Goal: Information Seeking & Learning: Learn about a topic

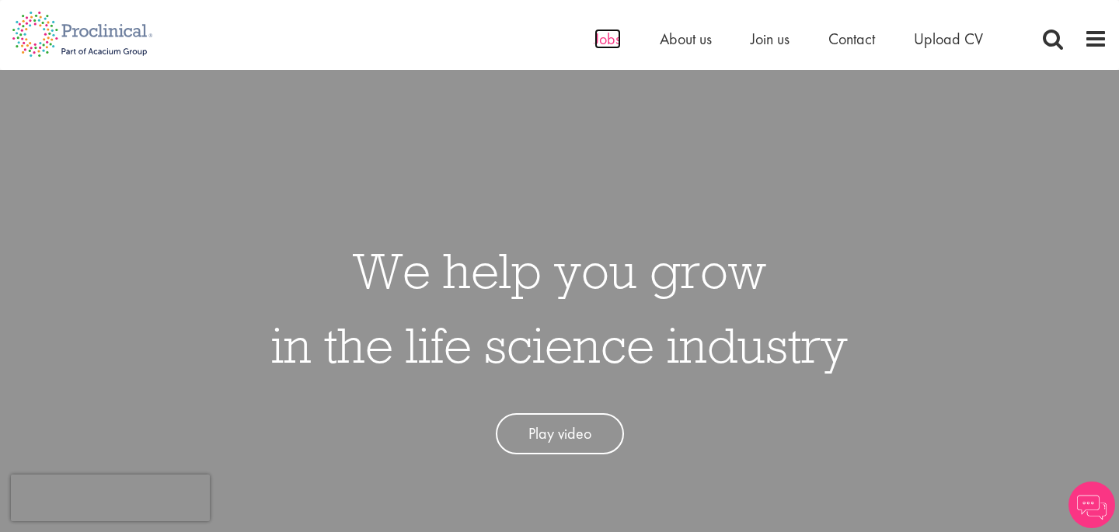
click at [596, 42] on span "Jobs" at bounding box center [607, 39] width 26 height 20
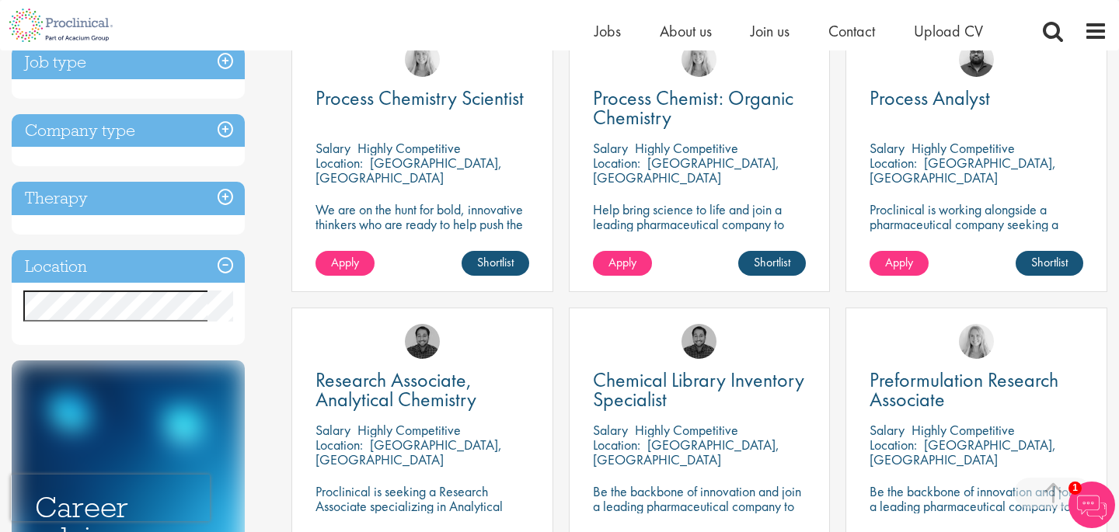
scroll to position [280, 0]
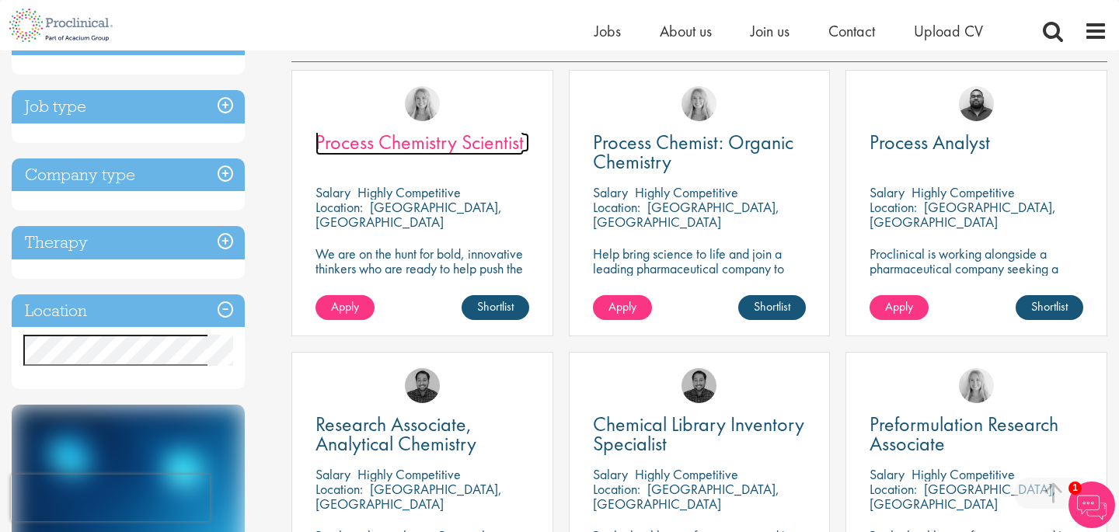
click at [381, 140] on span "Process Chemistry Scientist" at bounding box center [419, 142] width 208 height 26
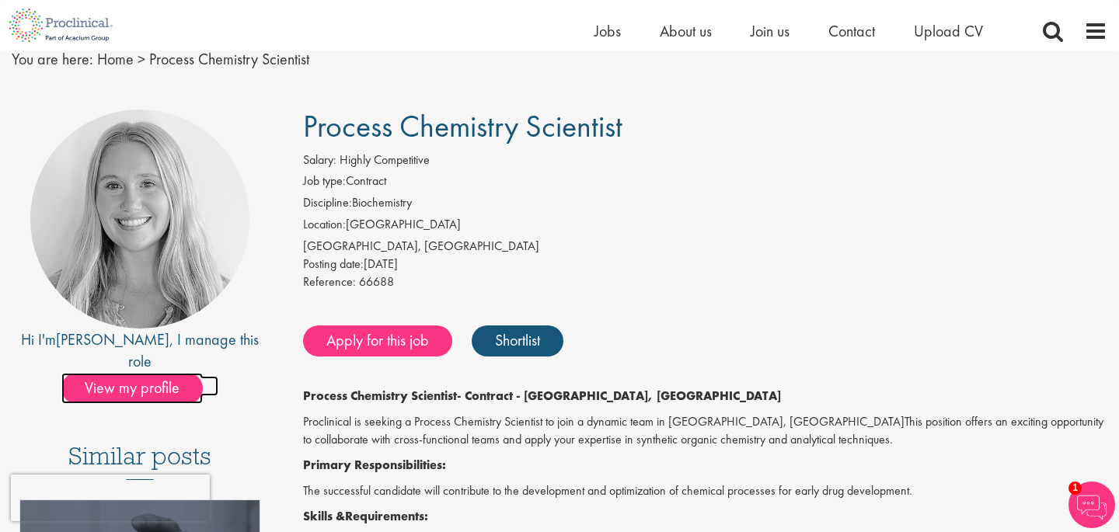
scroll to position [85, 0]
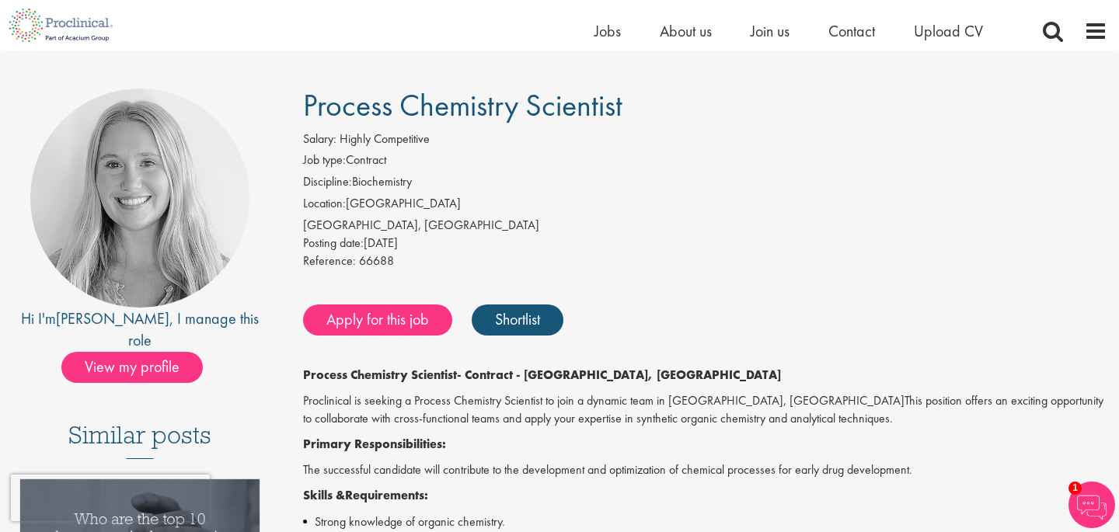
click at [353, 131] on span "Highly Competitive" at bounding box center [385, 139] width 90 height 16
click at [347, 221] on div "[GEOGRAPHIC_DATA], [GEOGRAPHIC_DATA]" at bounding box center [705, 226] width 804 height 18
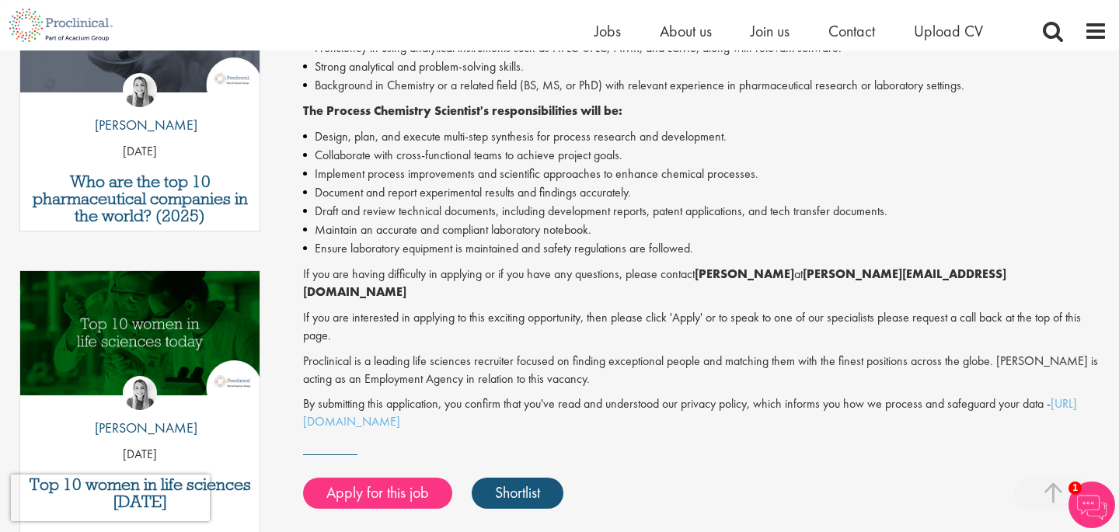
scroll to position [603, 0]
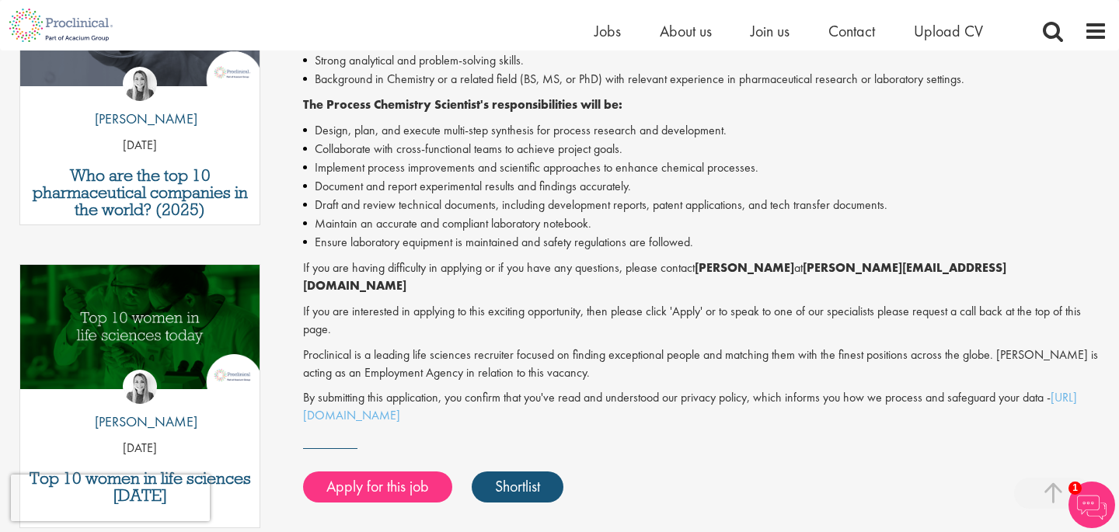
click at [403, 347] on p "Proclinical is a leading life sciences recruiter focused on finding exceptional…" at bounding box center [705, 365] width 804 height 36
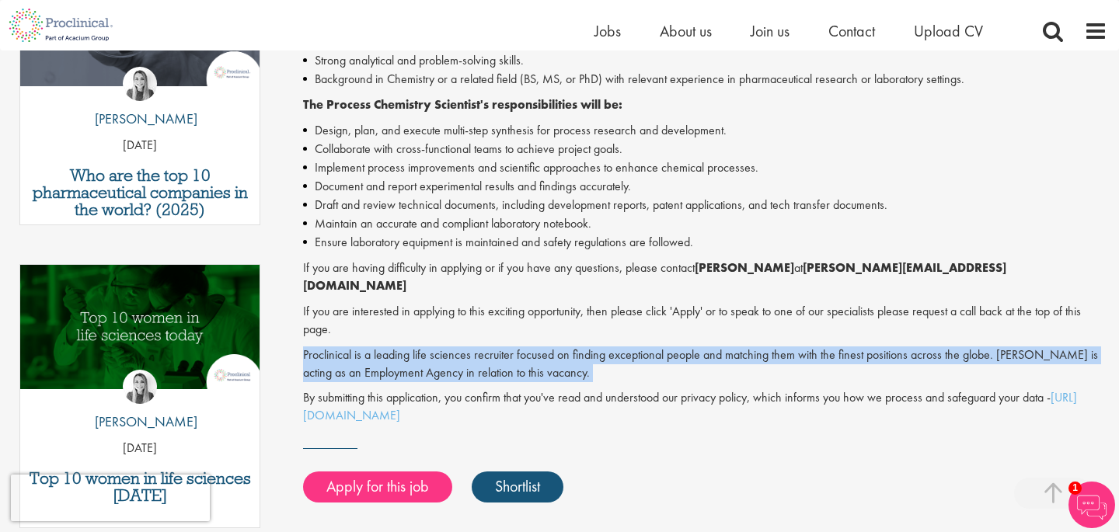
click at [403, 347] on p "Proclinical is a leading life sciences recruiter focused on finding exceptional…" at bounding box center [705, 365] width 804 height 36
click at [403, 350] on p "Proclinical is a leading life sciences recruiter focused on finding exceptional…" at bounding box center [705, 365] width 804 height 36
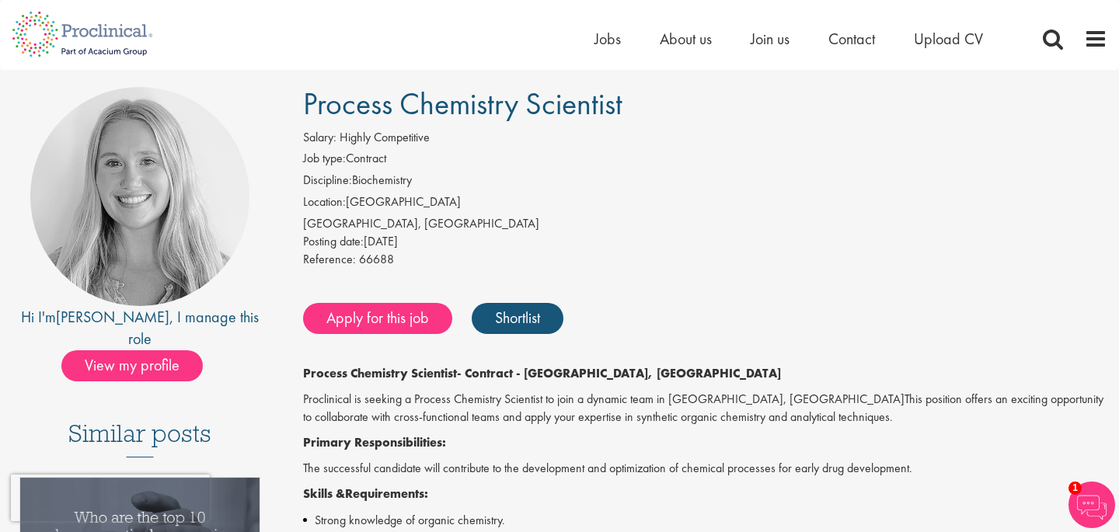
scroll to position [0, 0]
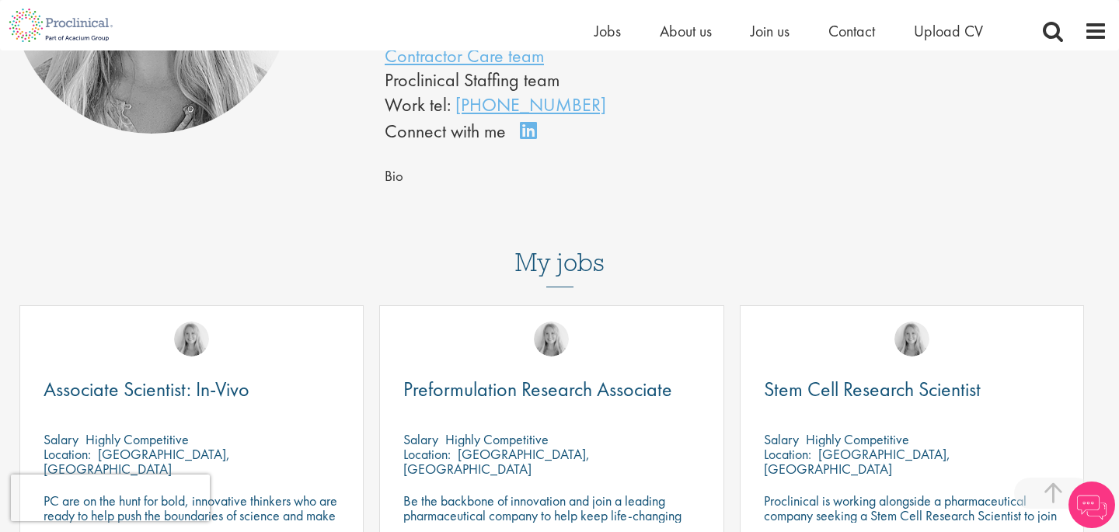
scroll to position [380, 0]
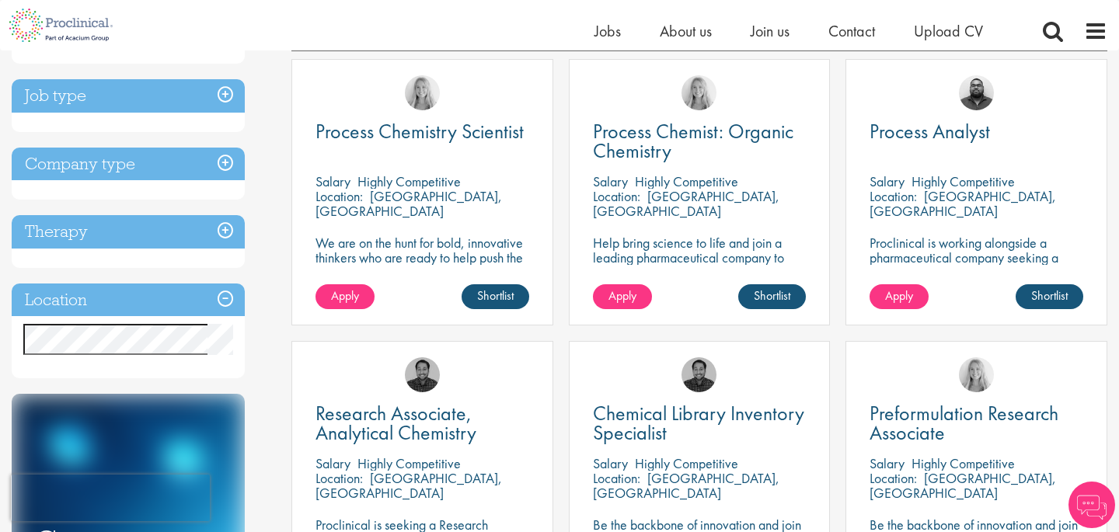
scroll to position [291, 0]
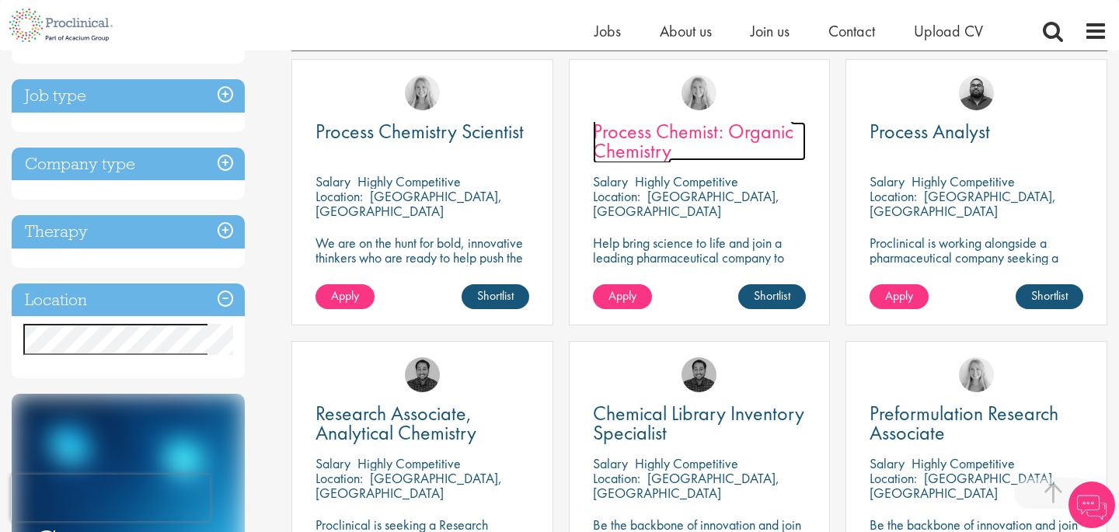
click at [637, 134] on span "Process Chemist: Organic Chemistry" at bounding box center [693, 141] width 200 height 46
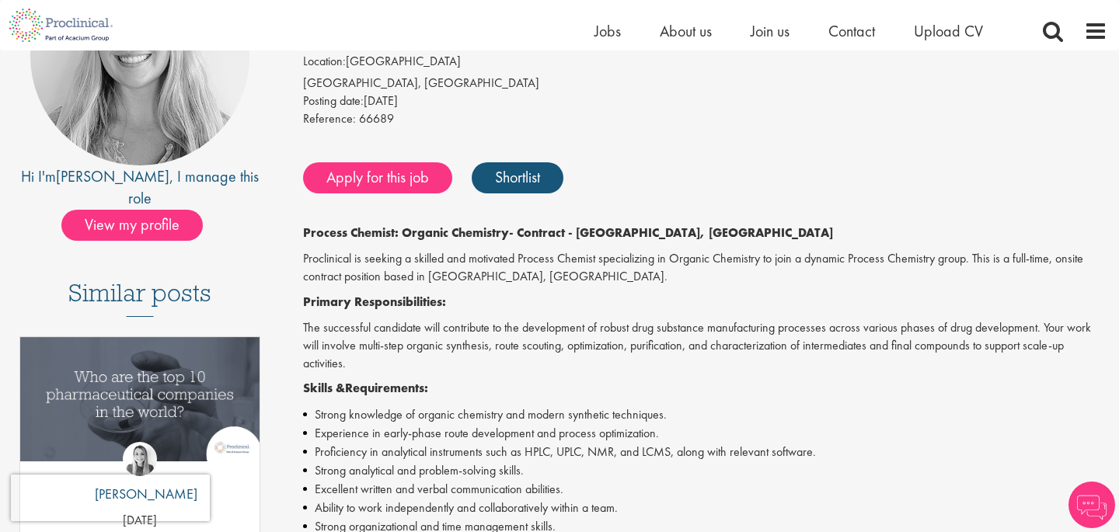
scroll to position [264, 0]
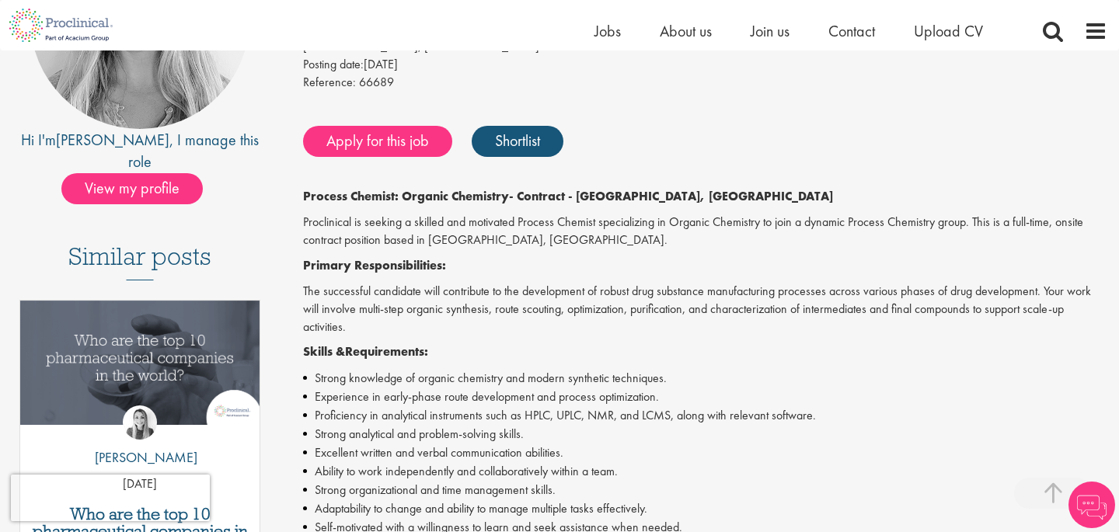
click at [475, 245] on p "Proclinical is seeking a skilled and motivated Process Chemist specializing in …" at bounding box center [705, 232] width 804 height 36
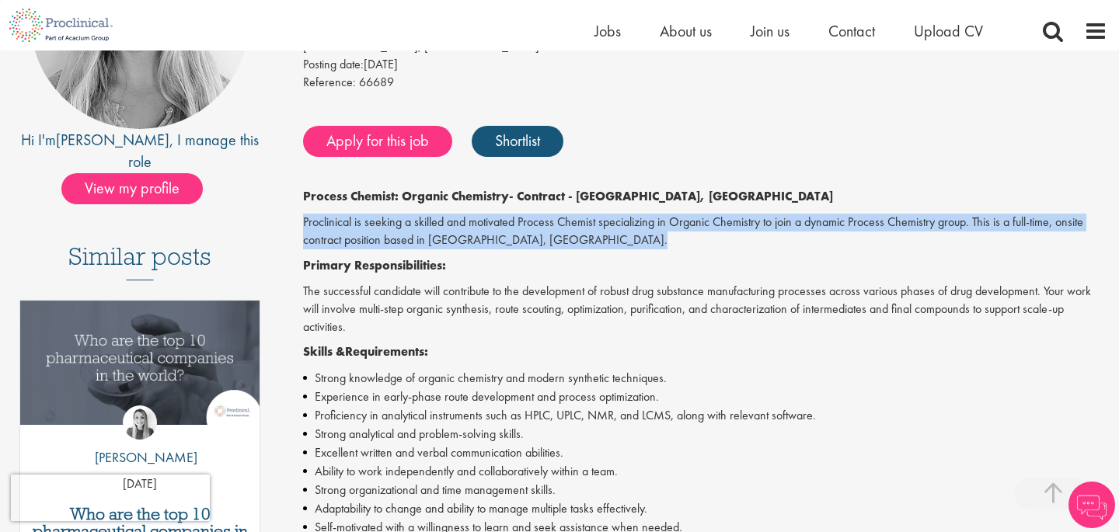
click at [475, 245] on p "Proclinical is seeking a skilled and motivated Process Chemist specializing in …" at bounding box center [705, 232] width 804 height 36
click at [472, 242] on p "Proclinical is seeking a skilled and motivated Process Chemist specializing in …" at bounding box center [705, 232] width 804 height 36
drag, startPoint x: 472, startPoint y: 242, endPoint x: 380, endPoint y: 215, distance: 95.4
click at [380, 215] on p "Proclinical is seeking a skilled and motivated Process Chemist specializing in …" at bounding box center [705, 232] width 804 height 36
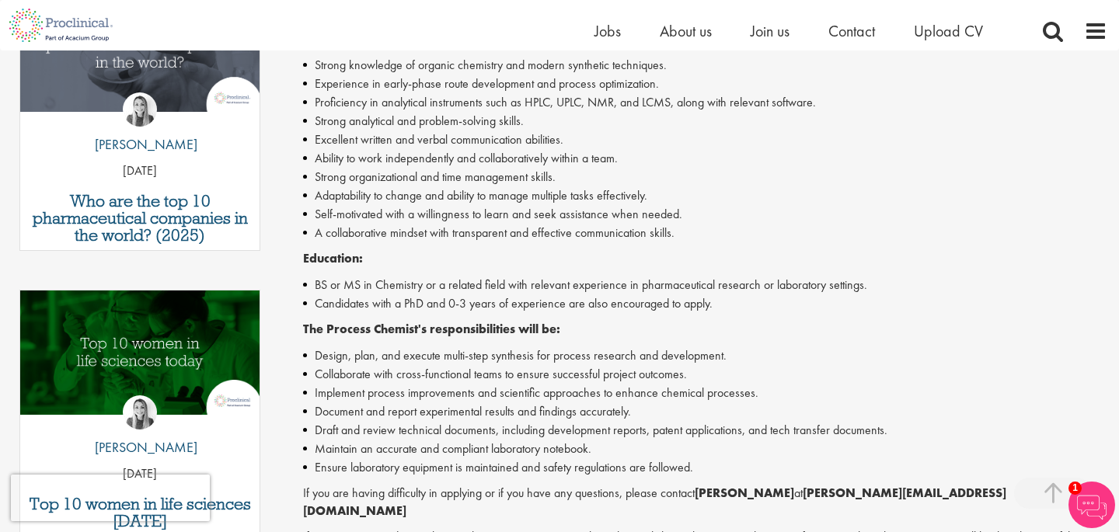
scroll to position [176, 0]
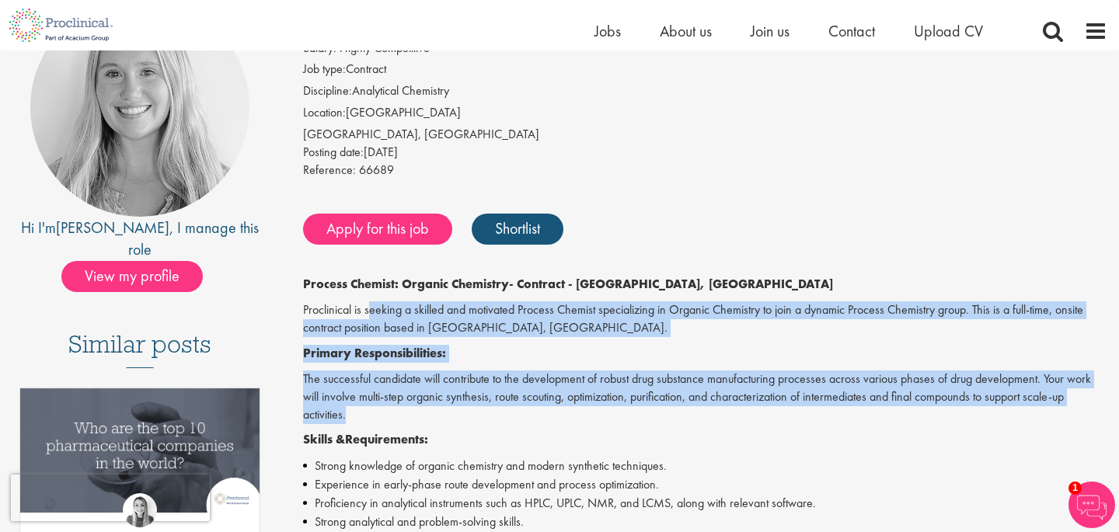
drag, startPoint x: 413, startPoint y: 420, endPoint x: 370, endPoint y: 301, distance: 125.6
click at [370, 301] on p "Proclinical is seeking a skilled and motivated Process Chemist specializing in …" at bounding box center [705, 319] width 804 height 36
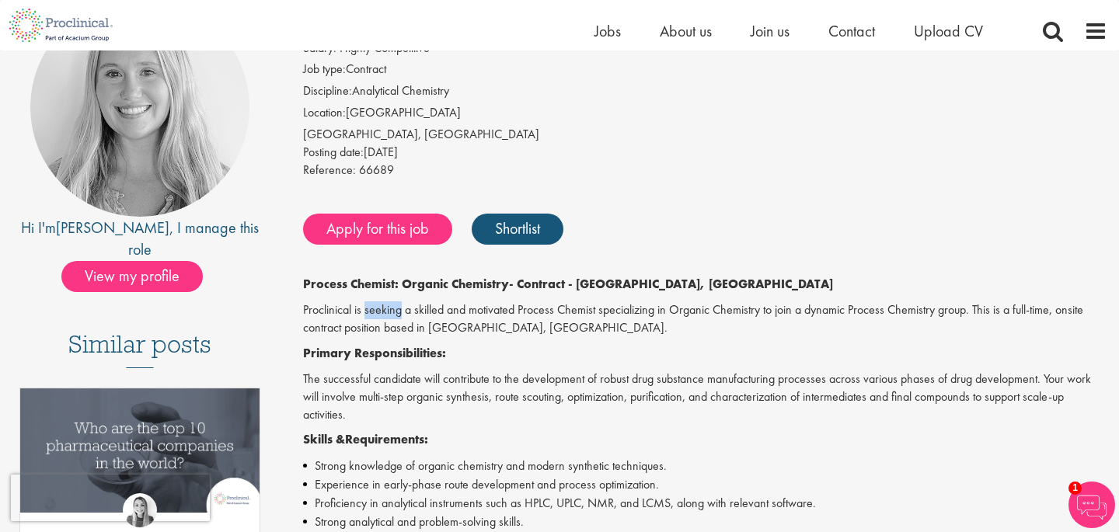
click at [370, 301] on p "Proclinical is seeking a skilled and motivated Process Chemist specializing in …" at bounding box center [705, 319] width 804 height 36
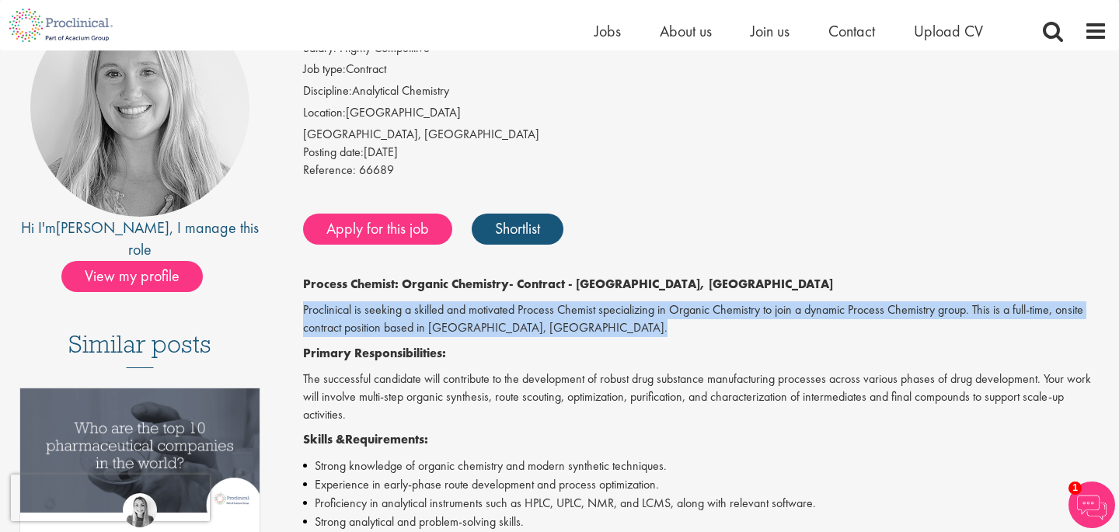
click at [370, 301] on p "Proclinical is seeking a skilled and motivated Process Chemist specializing in …" at bounding box center [705, 319] width 804 height 36
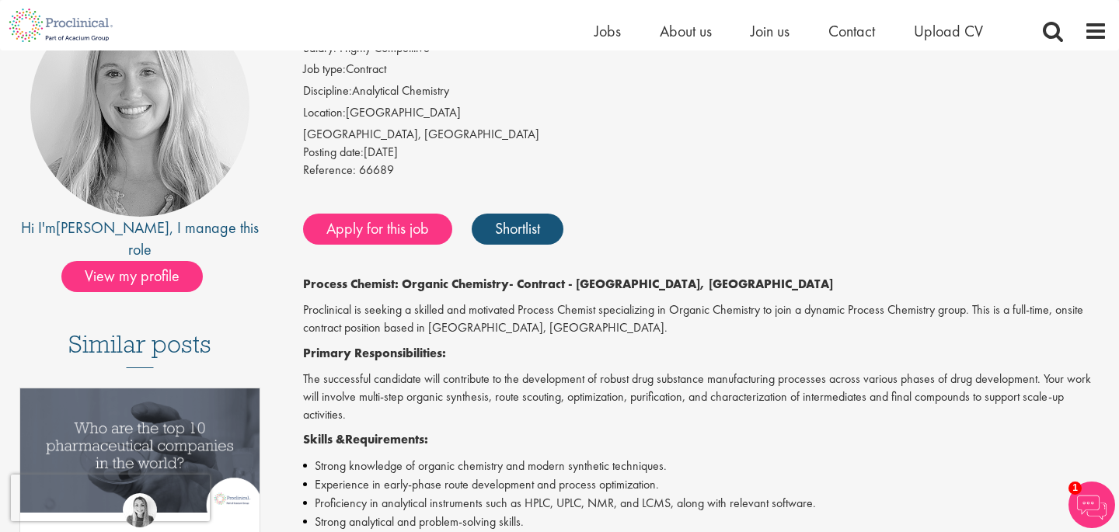
click at [367, 333] on p "Proclinical is seeking a skilled and motivated Process Chemist specializing in …" at bounding box center [705, 319] width 804 height 36
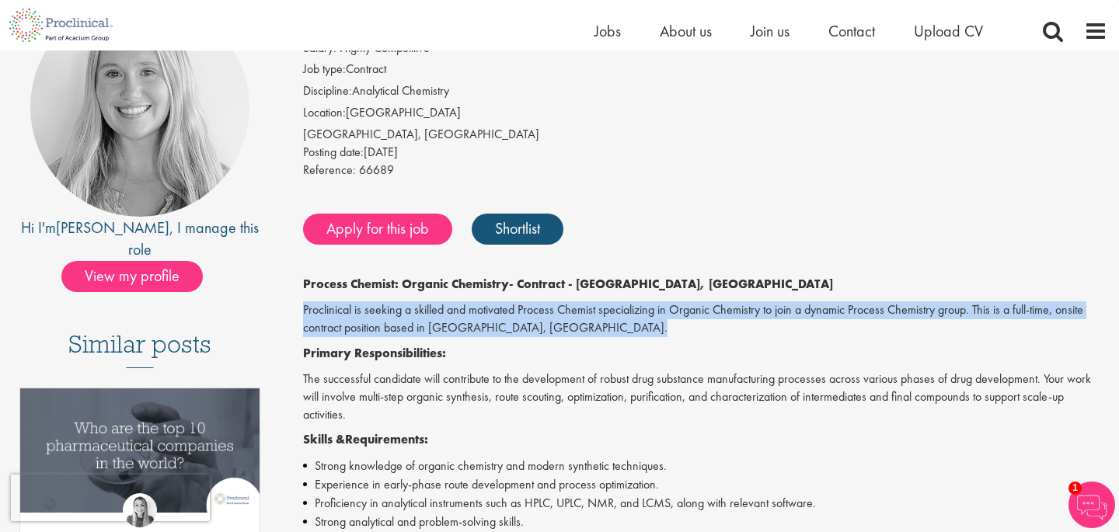
click at [367, 333] on p "Proclinical is seeking a skilled and motivated Process Chemist specializing in …" at bounding box center [705, 319] width 804 height 36
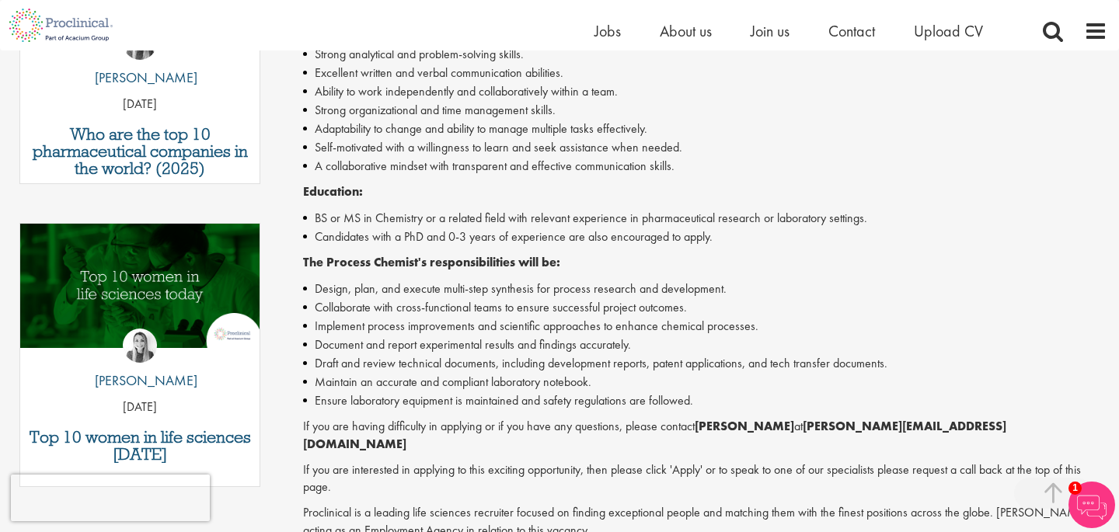
scroll to position [736, 0]
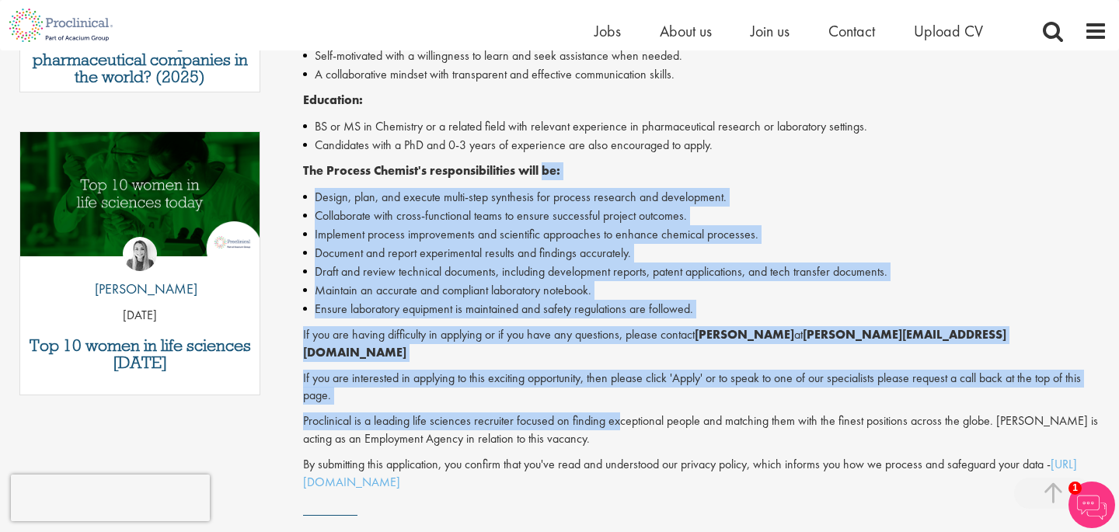
drag, startPoint x: 621, startPoint y: 406, endPoint x: 543, endPoint y: 167, distance: 250.8
click at [543, 167] on div "Process Chemist: Organic Chemistry - Contract - Cambridge, MA Proclinical is se…" at bounding box center [705, 103] width 804 height 775
click at [543, 167] on strong "The Process Chemist's responsibilities will be:" at bounding box center [431, 170] width 257 height 16
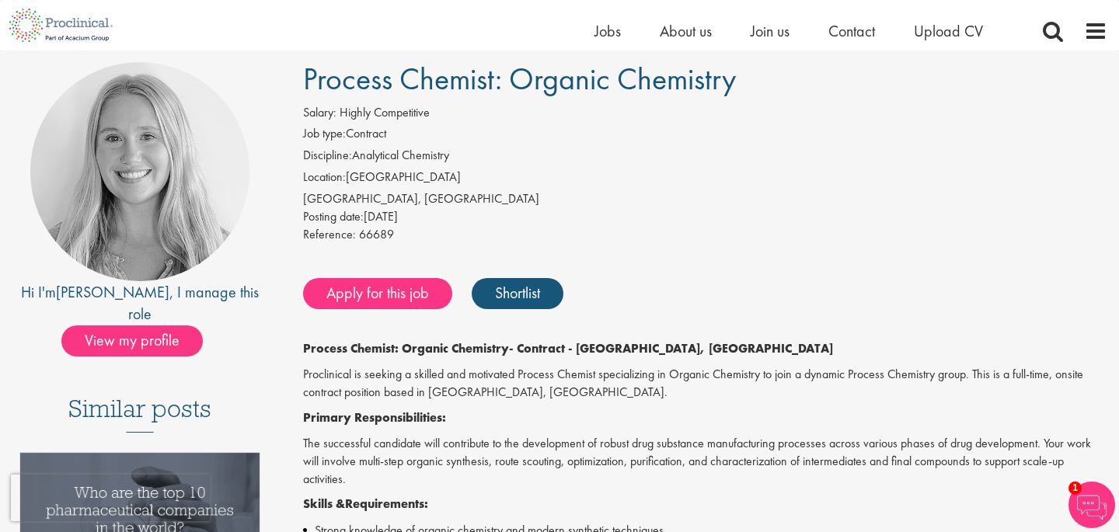
scroll to position [124, 0]
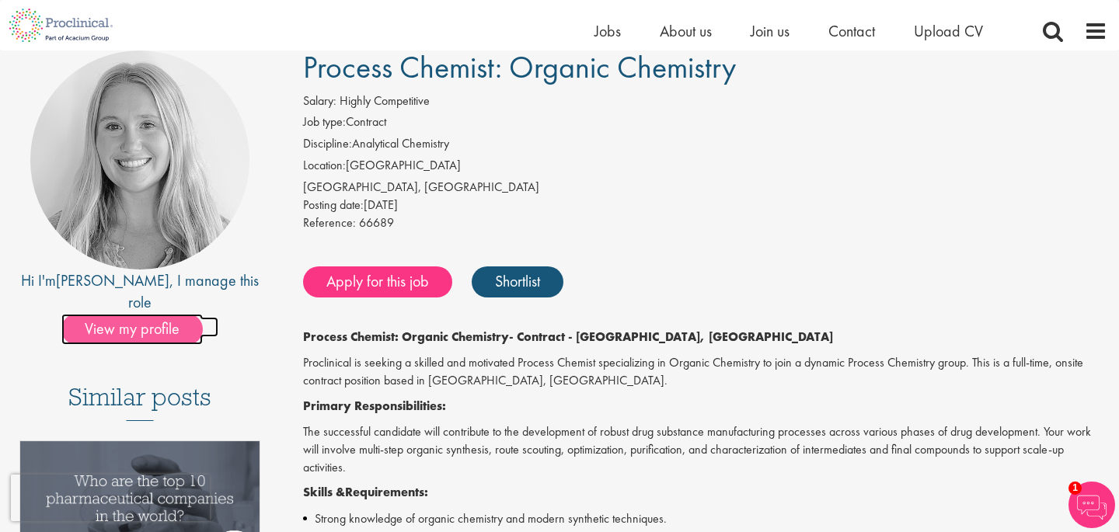
click at [145, 314] on span "View my profile" at bounding box center [131, 329] width 141 height 31
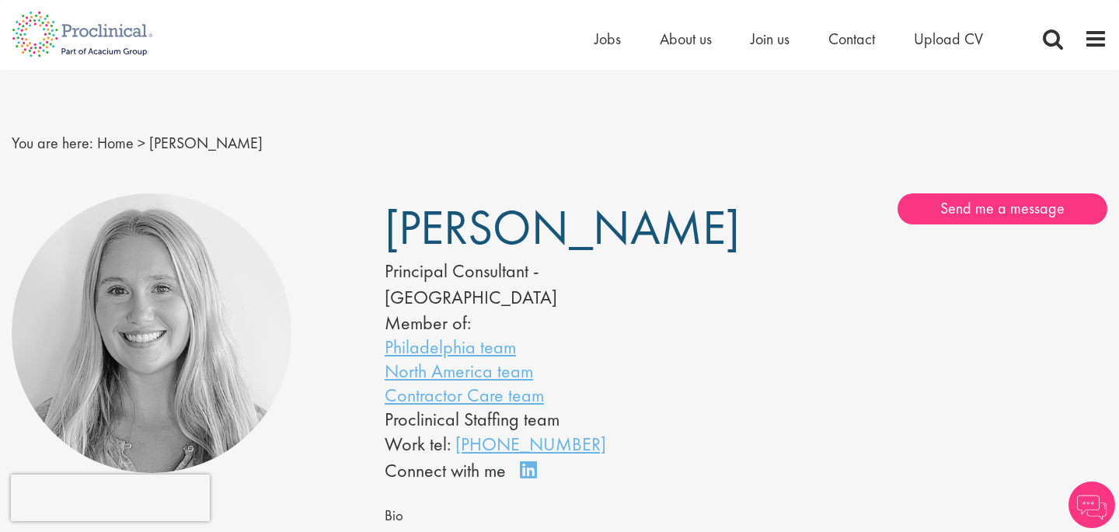
click at [422, 221] on span "[PERSON_NAME]" at bounding box center [562, 228] width 355 height 62
copy div "[PERSON_NAME]"
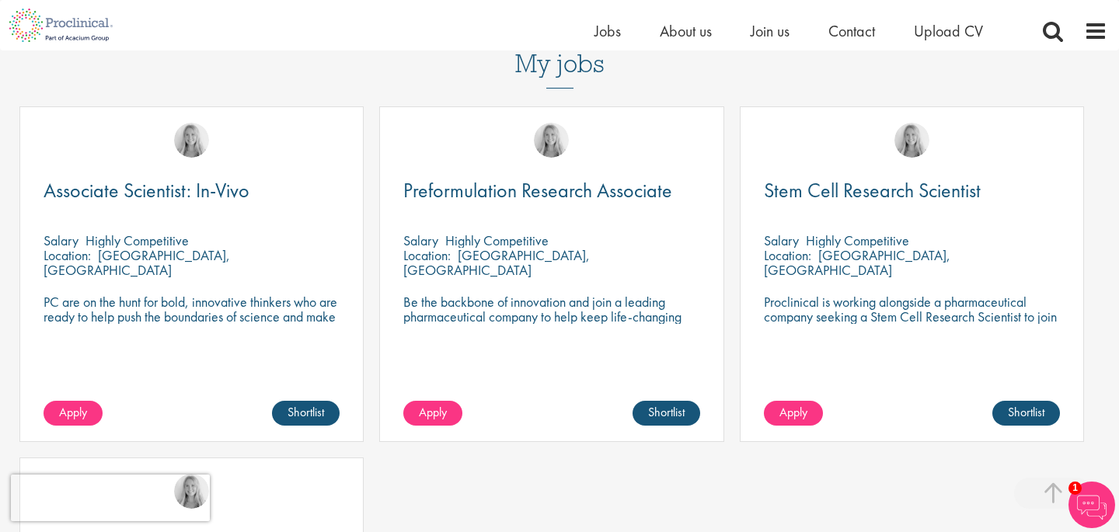
scroll to position [513, 0]
